Goal: Information Seeking & Learning: Learn about a topic

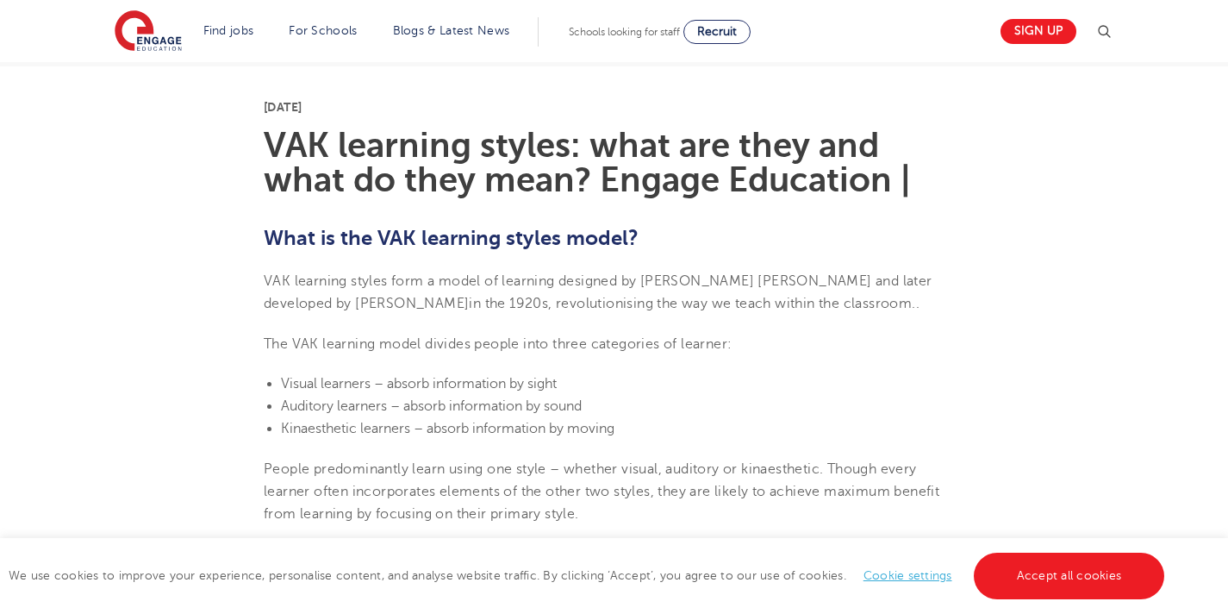
scroll to position [412, 0]
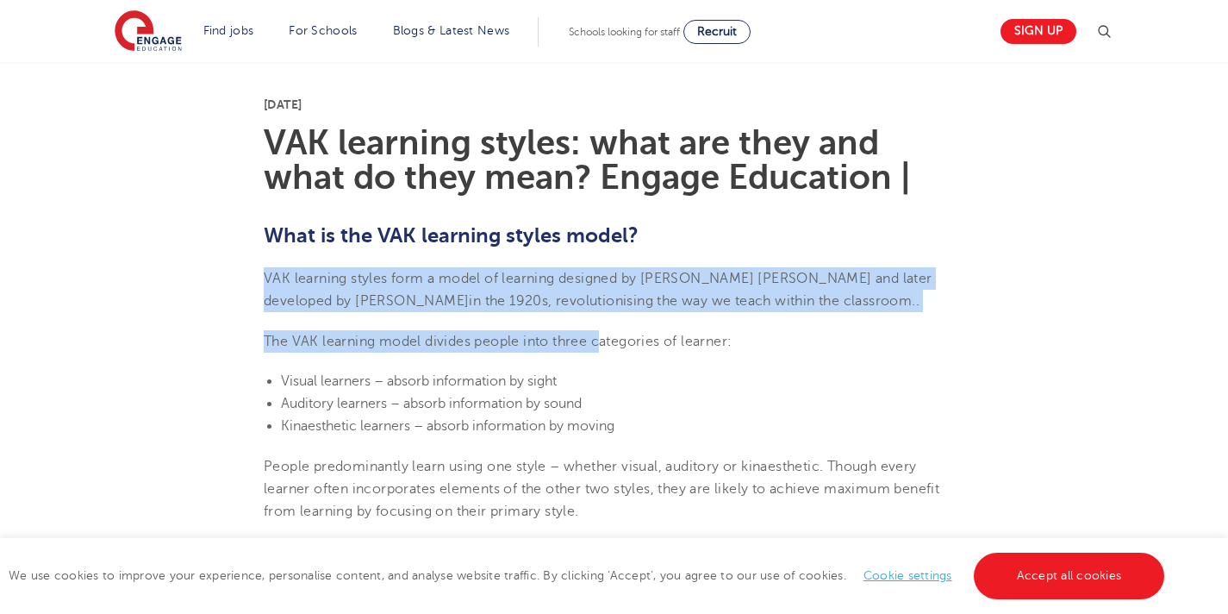
drag, startPoint x: 456, startPoint y: 253, endPoint x: 611, endPoint y: 345, distance: 180.1
drag, startPoint x: 866, startPoint y: 336, endPoint x: 588, endPoint y: 242, distance: 293.9
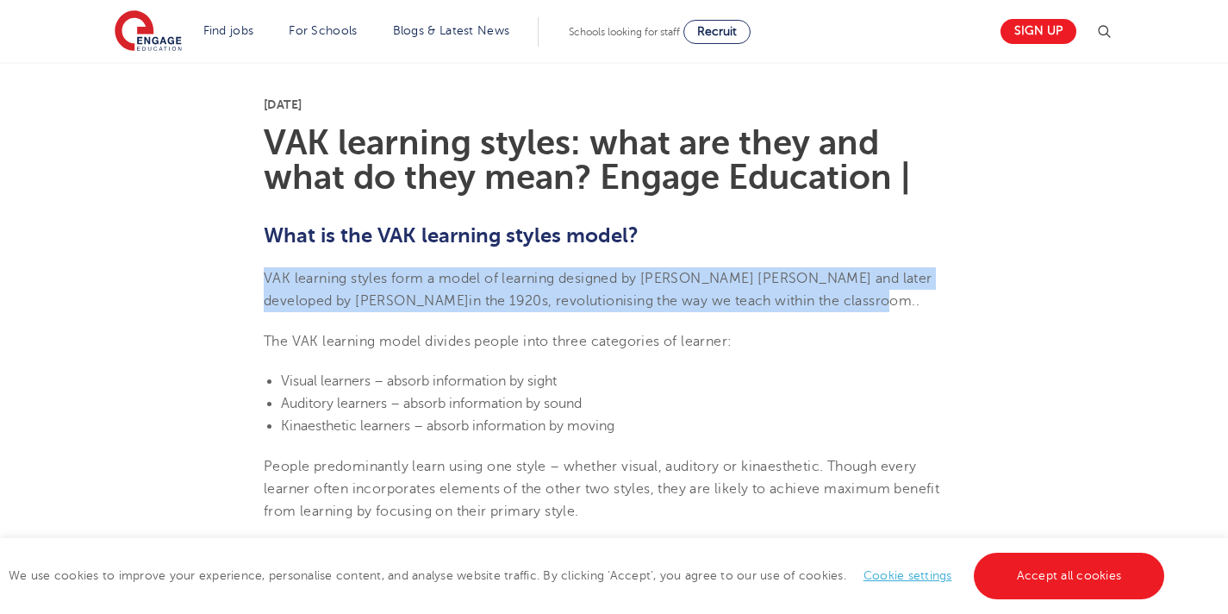
drag, startPoint x: 715, startPoint y: 236, endPoint x: 757, endPoint y: 311, distance: 86.1
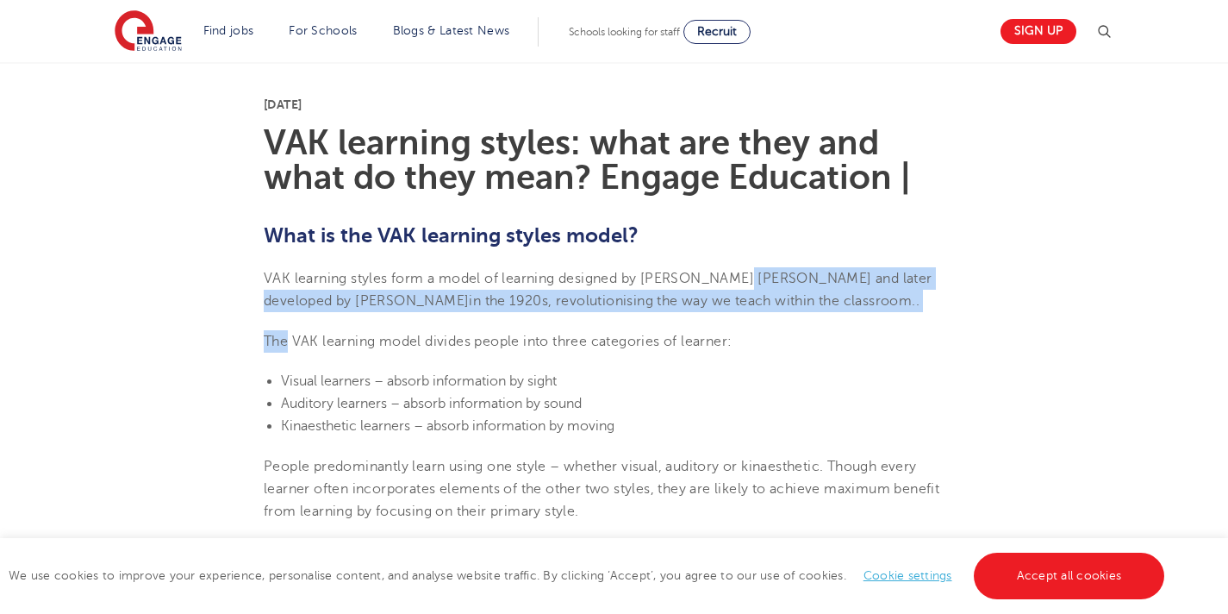
drag, startPoint x: 787, startPoint y: 323, endPoint x: 747, endPoint y: 280, distance: 59.2
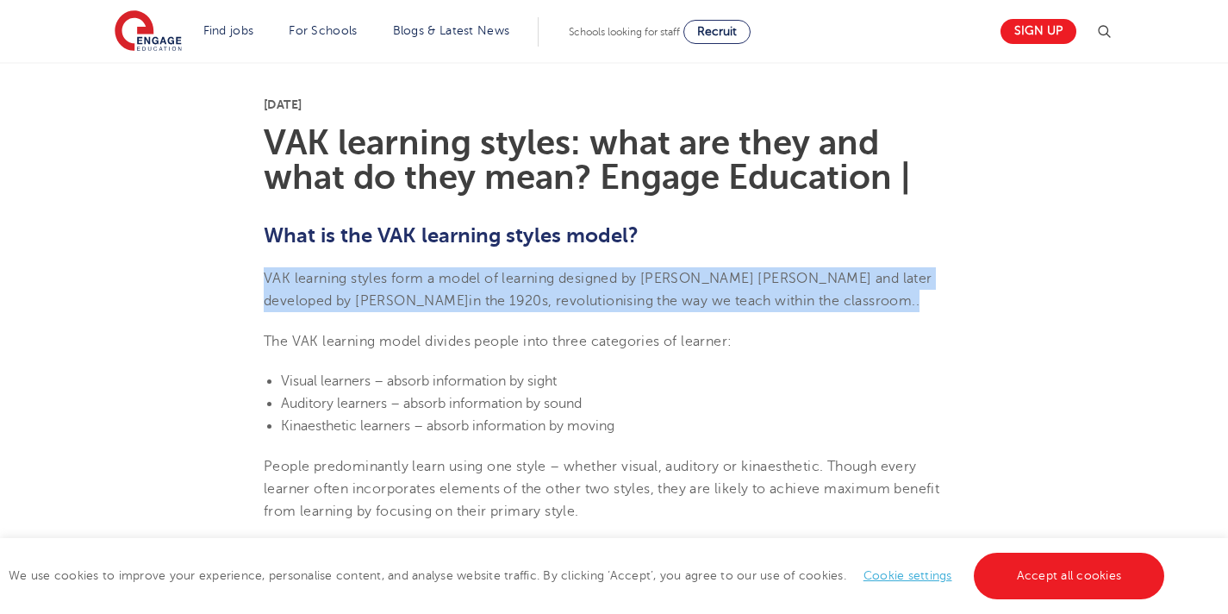
drag, startPoint x: 728, startPoint y: 256, endPoint x: 788, endPoint y: 311, distance: 81.8
click at [788, 311] on p "VAK learning styles form a model of learning designed by [PERSON_NAME] [PERSON_…" at bounding box center [614, 290] width 701 height 46
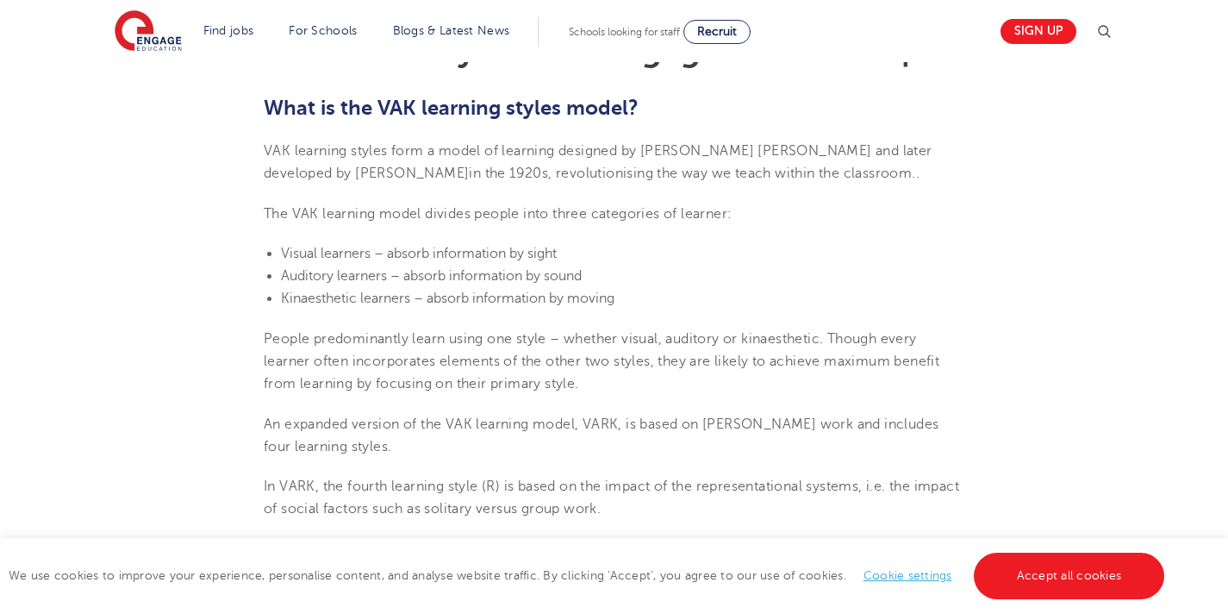
scroll to position [543, 0]
